Goal: Navigation & Orientation: Find specific page/section

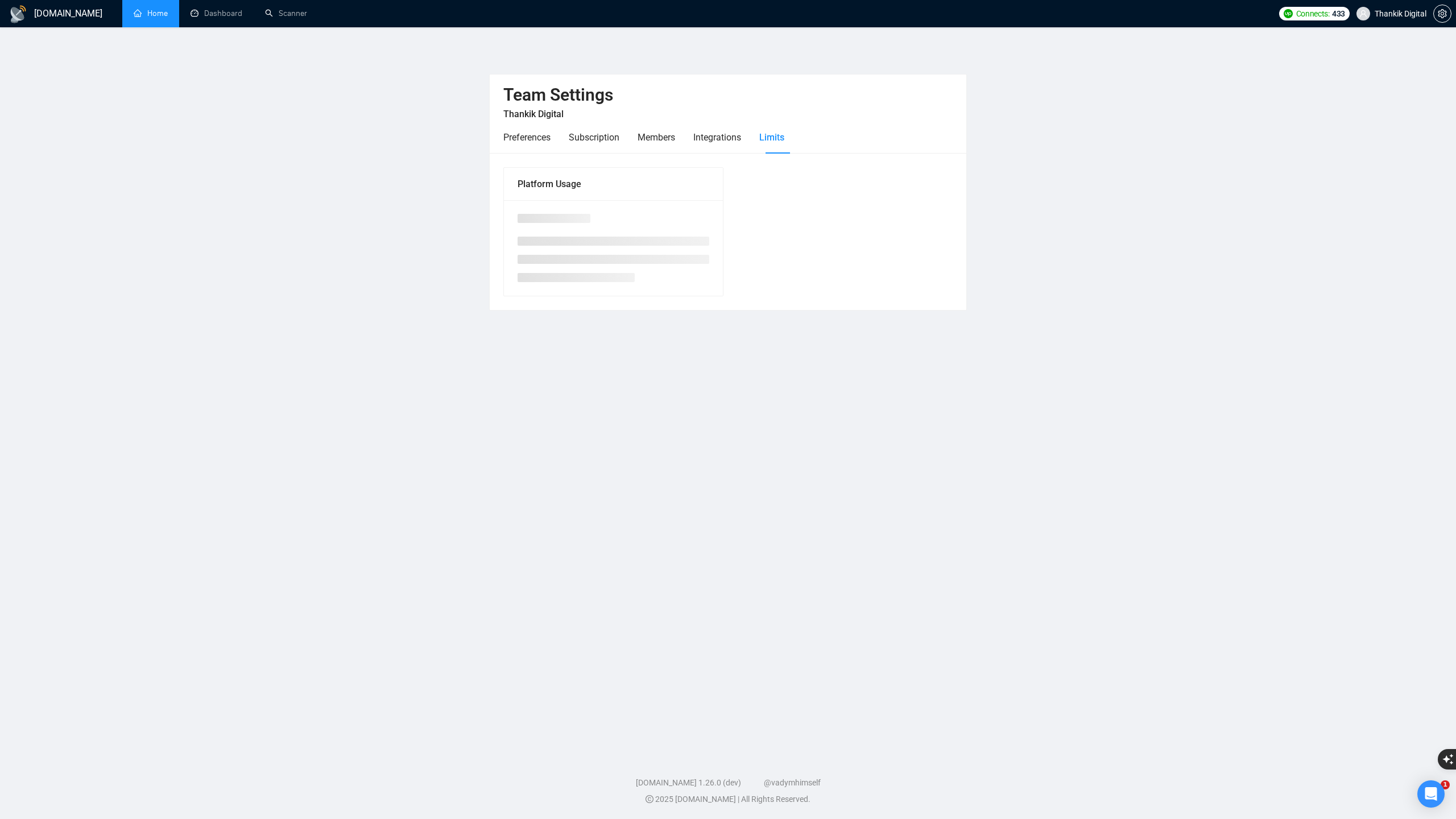
click at [158, 15] on link "Home" at bounding box center [151, 13] width 34 height 10
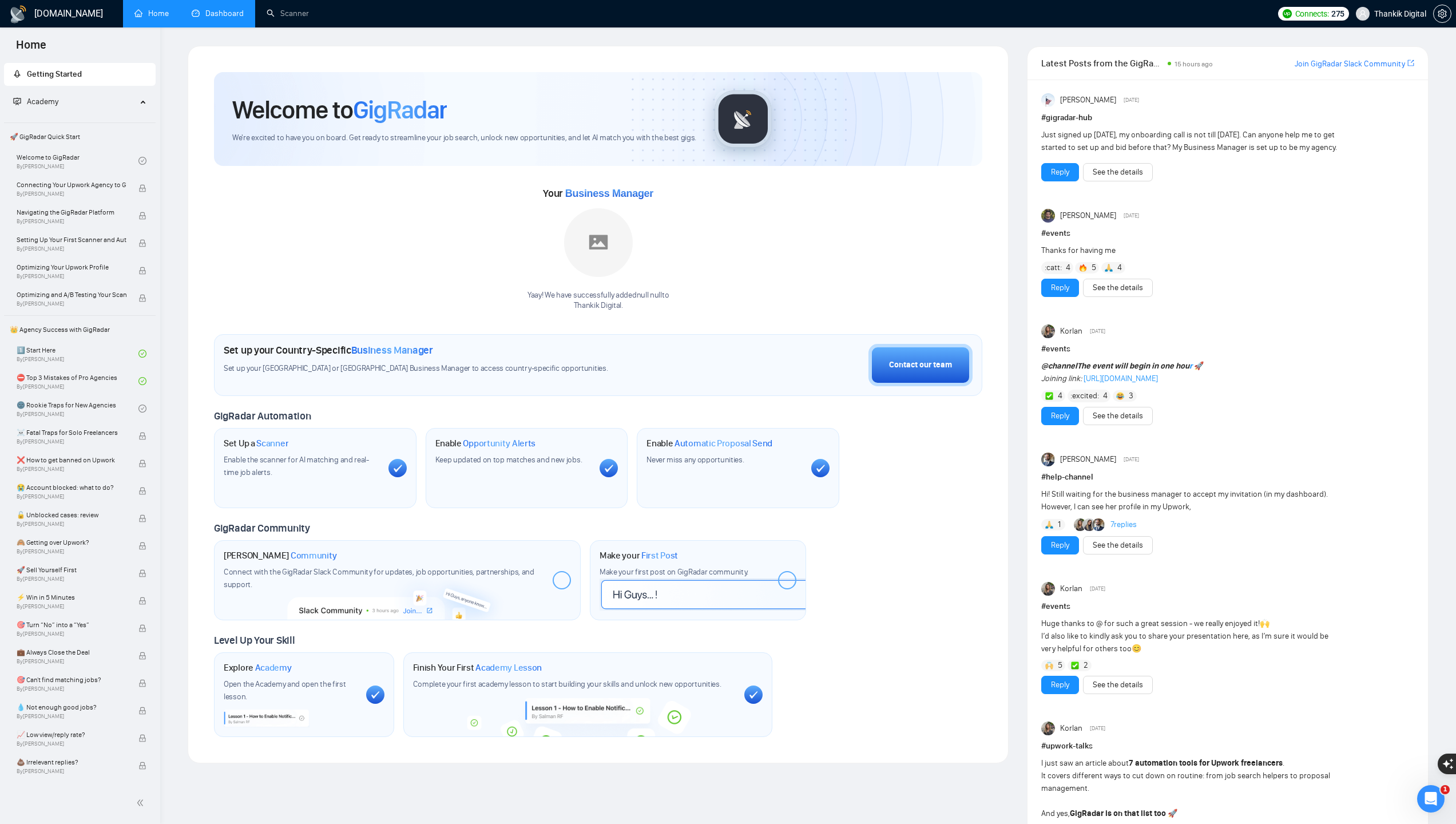
click at [240, 13] on link "Dashboard" at bounding box center [217, 13] width 52 height 10
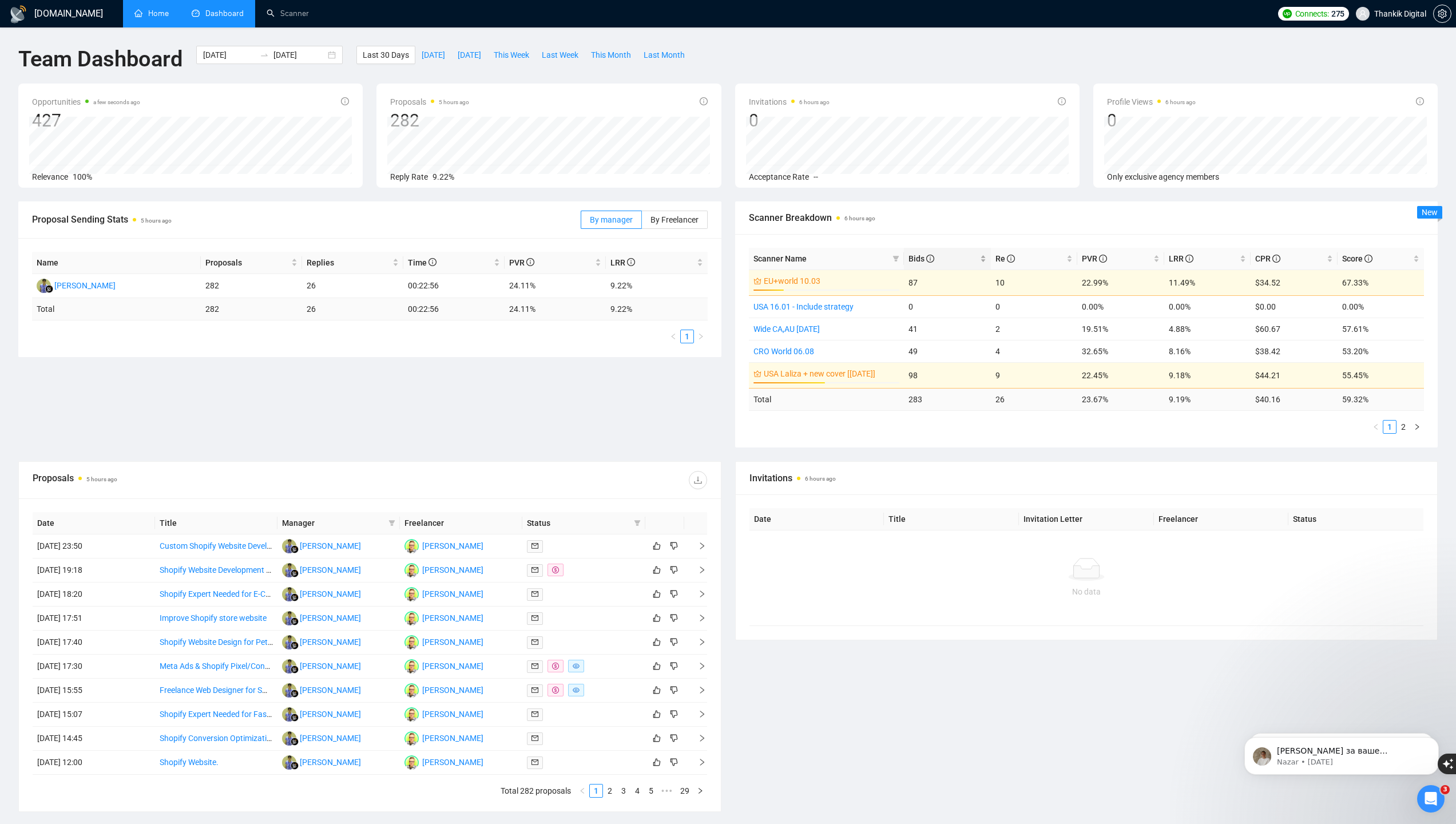
click at [930, 256] on icon "info-circle" at bounding box center [930, 259] width 8 height 8
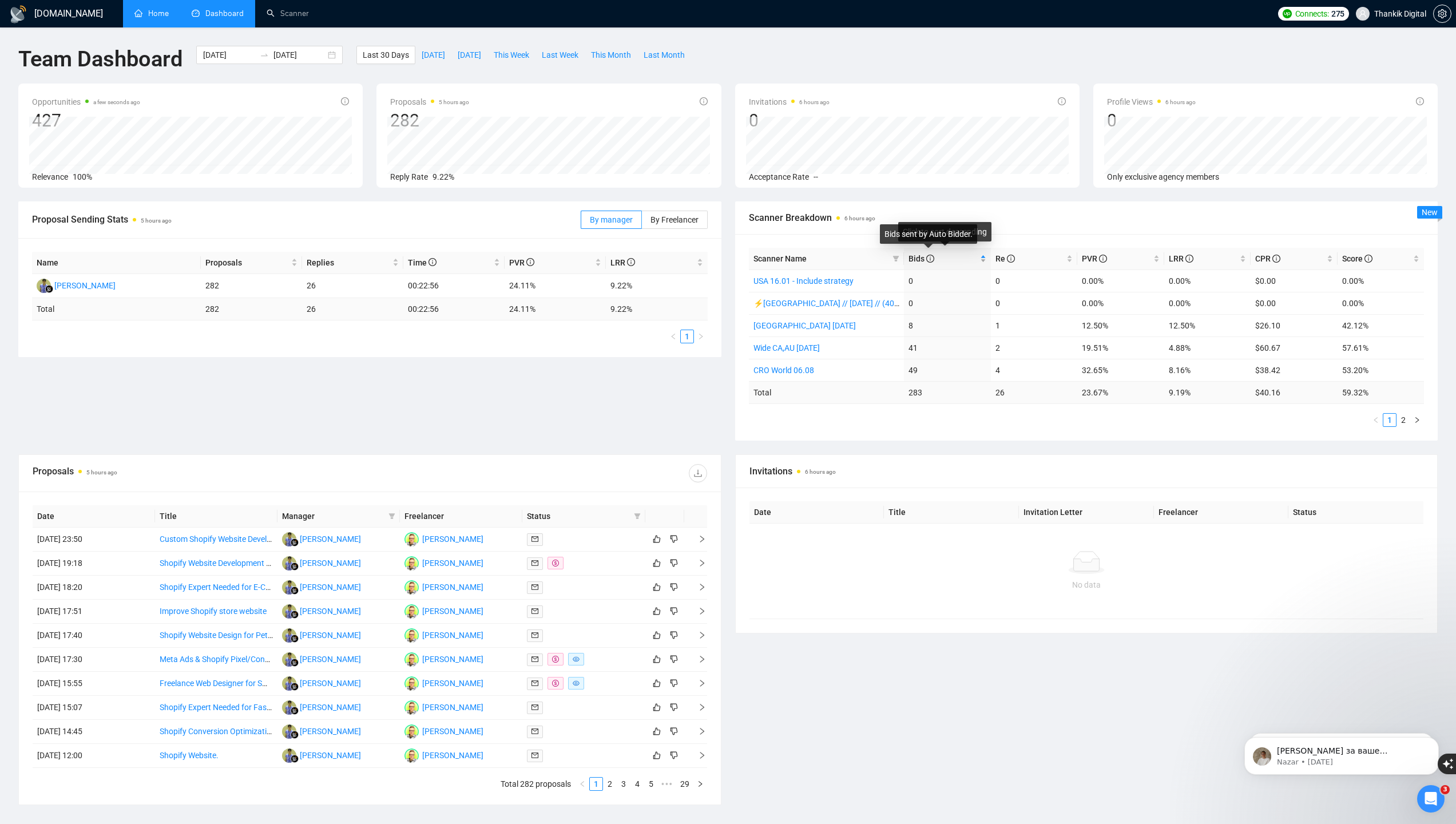
click at [930, 256] on icon "info-circle" at bounding box center [930, 259] width 8 height 8
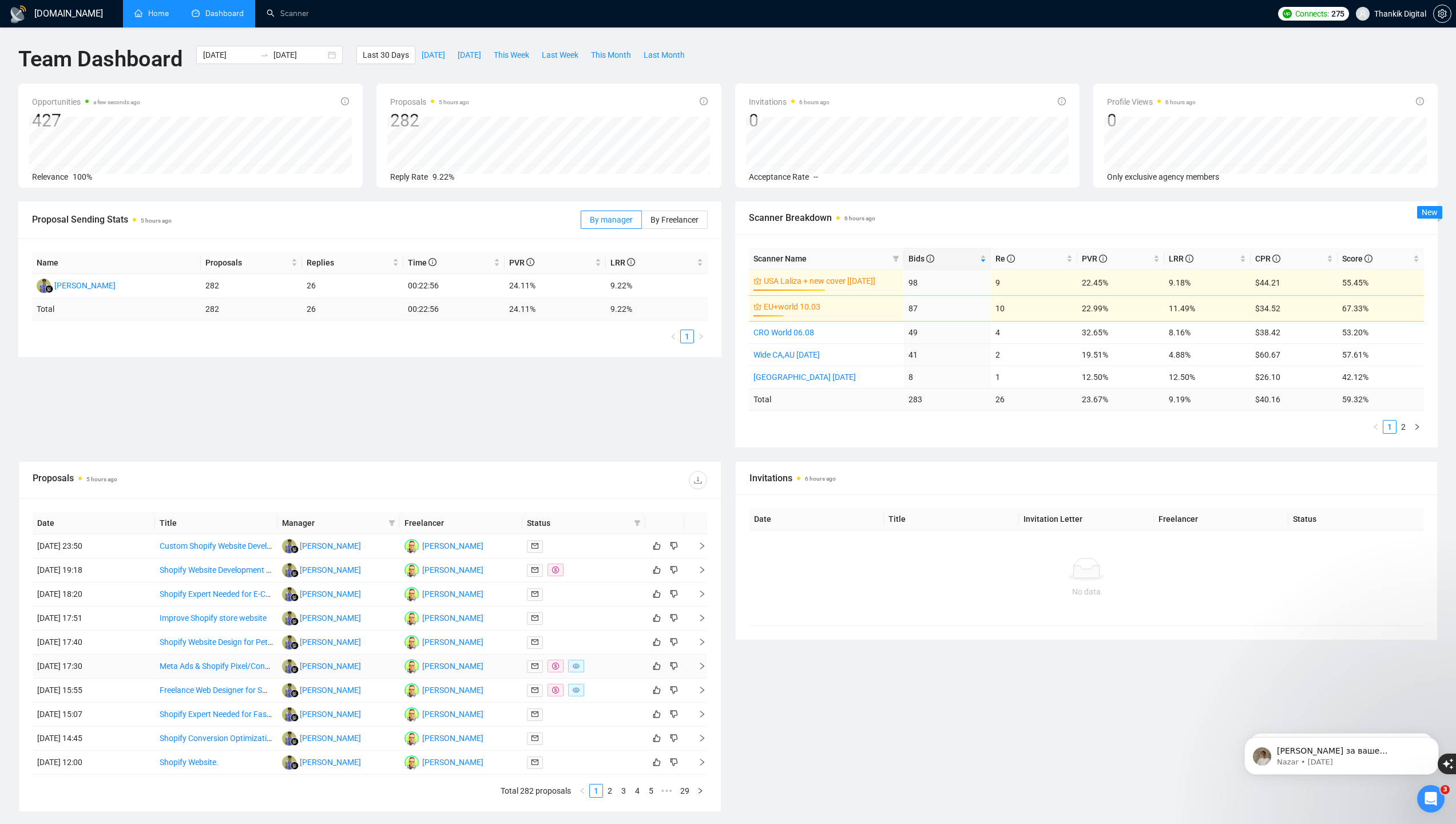
click at [131, 666] on td "[DATE] 17:30" at bounding box center [94, 666] width 122 height 24
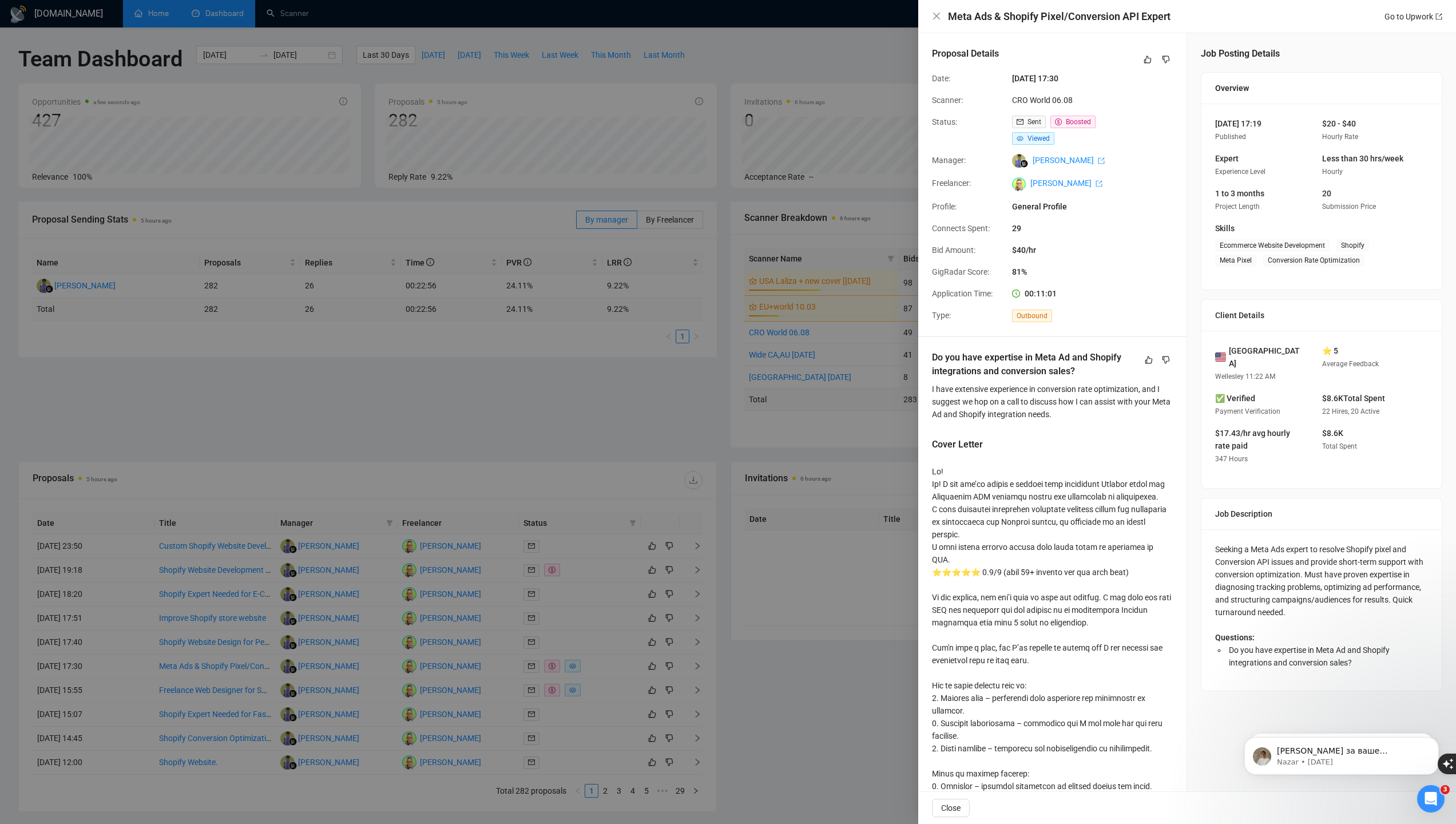
click at [775, 669] on div at bounding box center [728, 412] width 1456 height 824
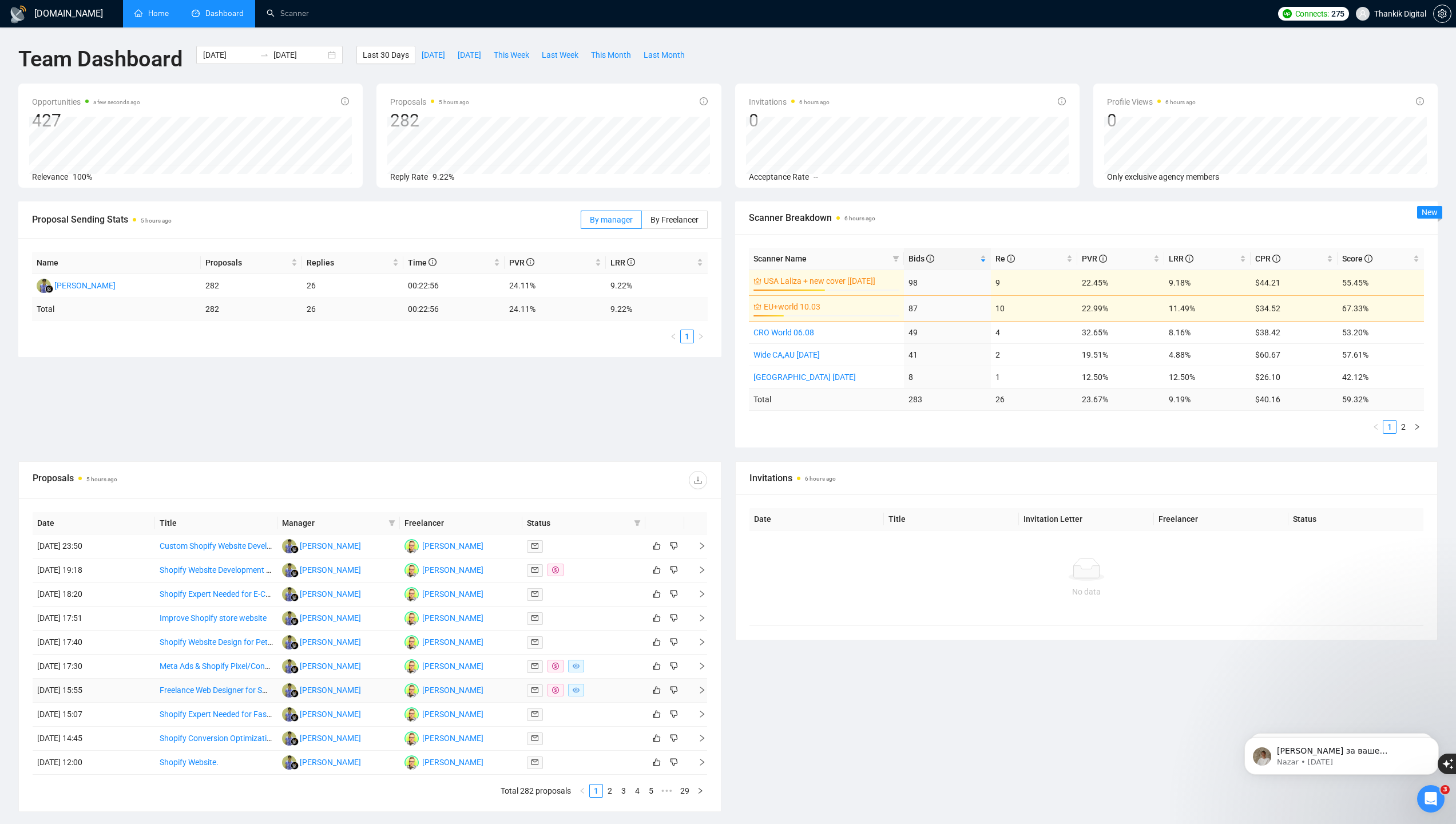
click at [124, 691] on td "[DATE] 15:55" at bounding box center [94, 690] width 122 height 24
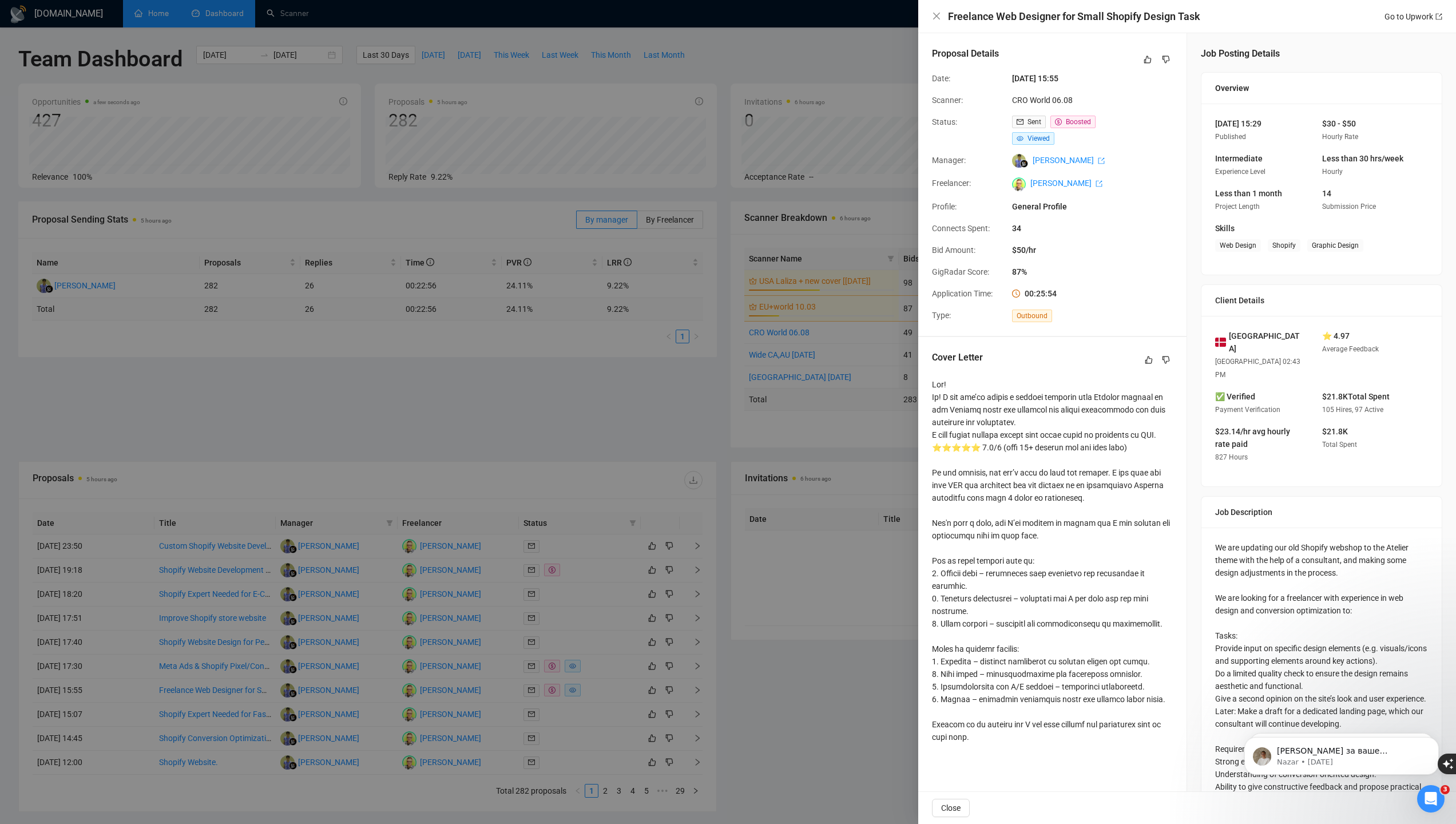
click at [783, 627] on div at bounding box center [728, 412] width 1456 height 824
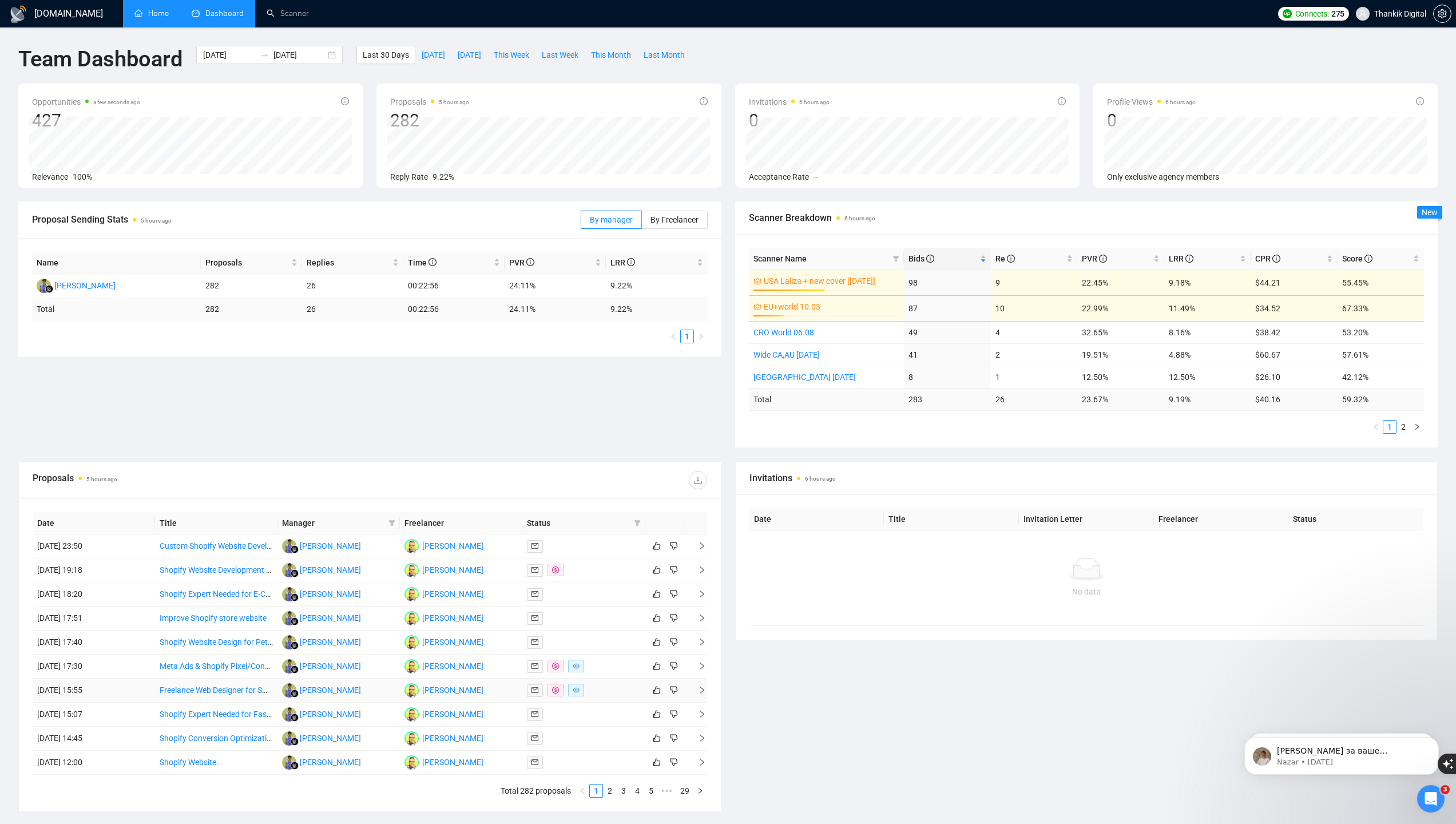
click at [131, 692] on td "[DATE] 15:55" at bounding box center [94, 690] width 122 height 24
